Goal: Task Accomplishment & Management: Use online tool/utility

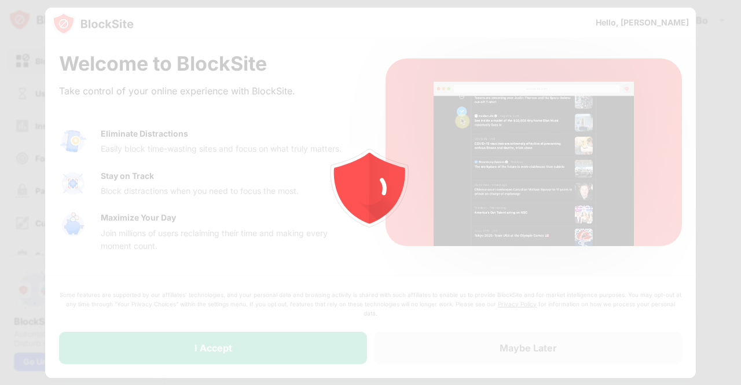
click at [295, 346] on div at bounding box center [370, 192] width 741 height 385
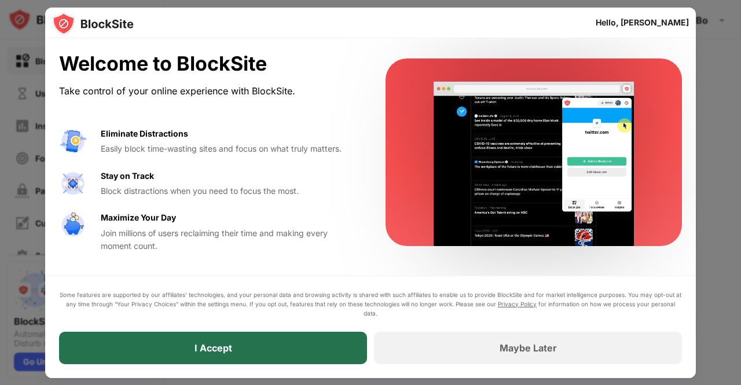
click at [260, 356] on div "I Accept" at bounding box center [213, 348] width 308 height 32
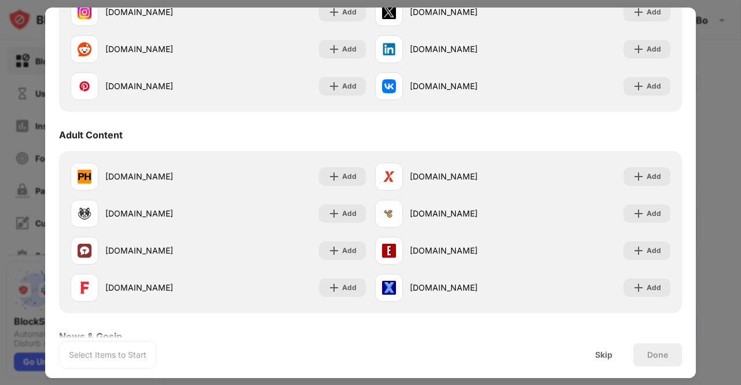
scroll to position [416, 0]
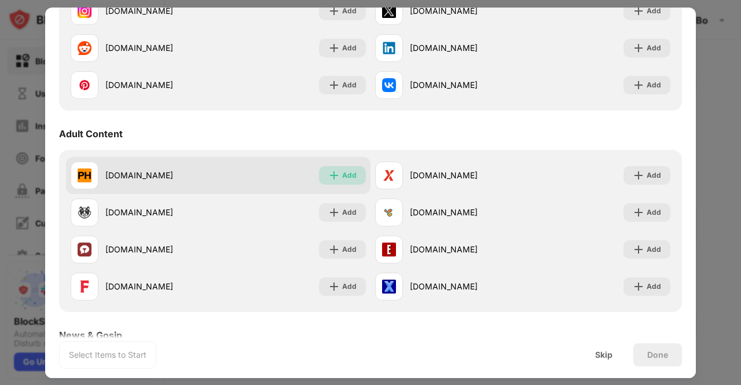
click at [342, 177] on div "Add" at bounding box center [349, 176] width 14 height 12
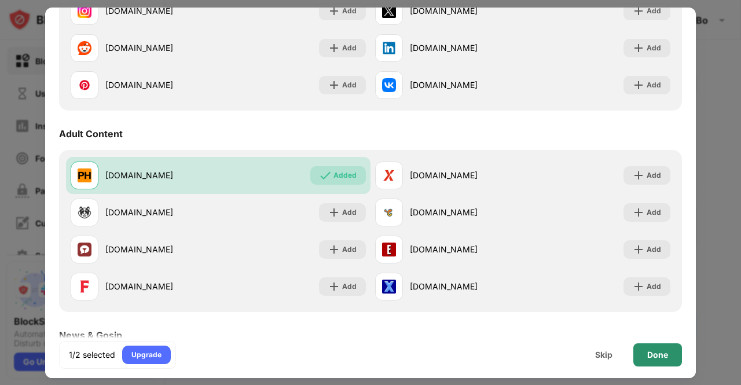
click at [656, 359] on div "Done" at bounding box center [658, 354] width 21 height 9
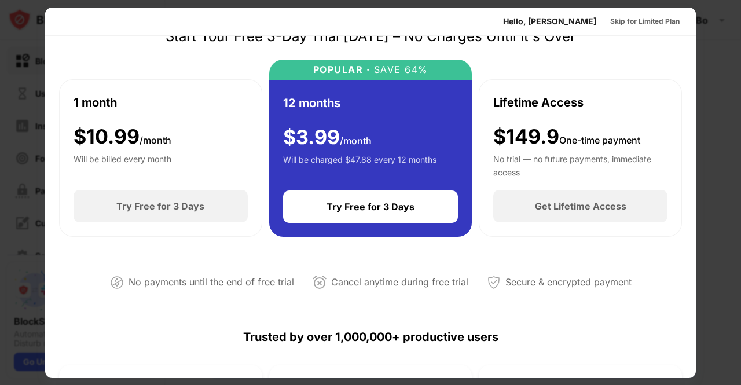
scroll to position [0, 0]
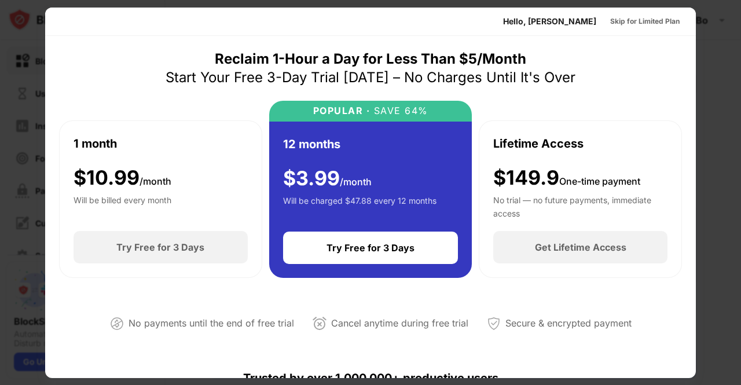
click at [725, 83] on div at bounding box center [370, 192] width 741 height 385
click at [653, 21] on div "Skip for Limited Plan" at bounding box center [646, 22] width 70 height 12
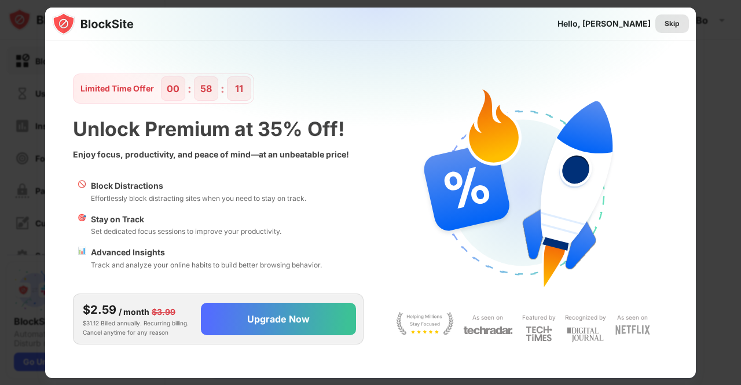
click at [671, 23] on div "Skip" at bounding box center [672, 24] width 15 height 12
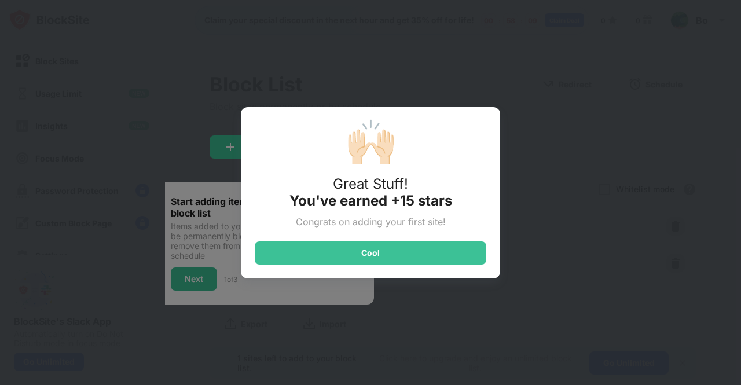
click at [613, 87] on div "🙌🏻 Great Stuff! You've earned +15 stars Congrats on adding your first site! Cool" at bounding box center [370, 192] width 741 height 385
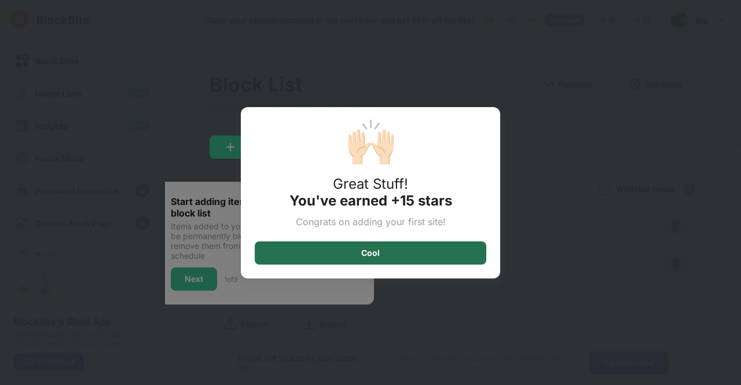
click at [461, 253] on div "Cool" at bounding box center [371, 253] width 232 height 23
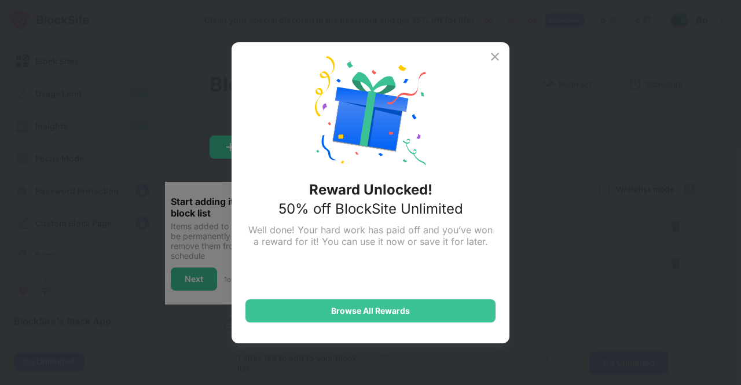
click at [498, 54] on img at bounding box center [495, 57] width 14 height 14
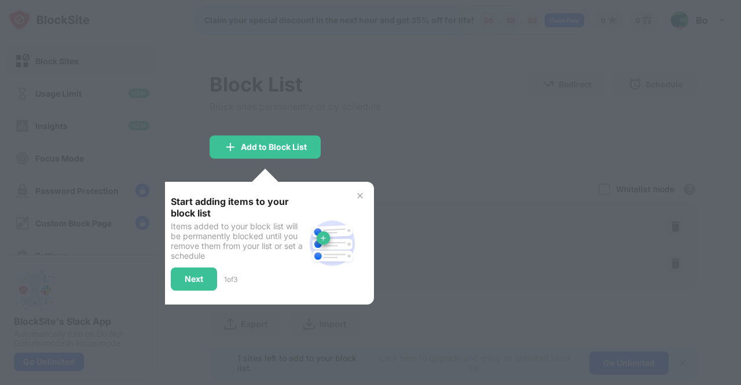
click at [422, 125] on div at bounding box center [370, 192] width 741 height 385
click at [363, 193] on img at bounding box center [360, 195] width 9 height 9
